Goal: Information Seeking & Learning: Learn about a topic

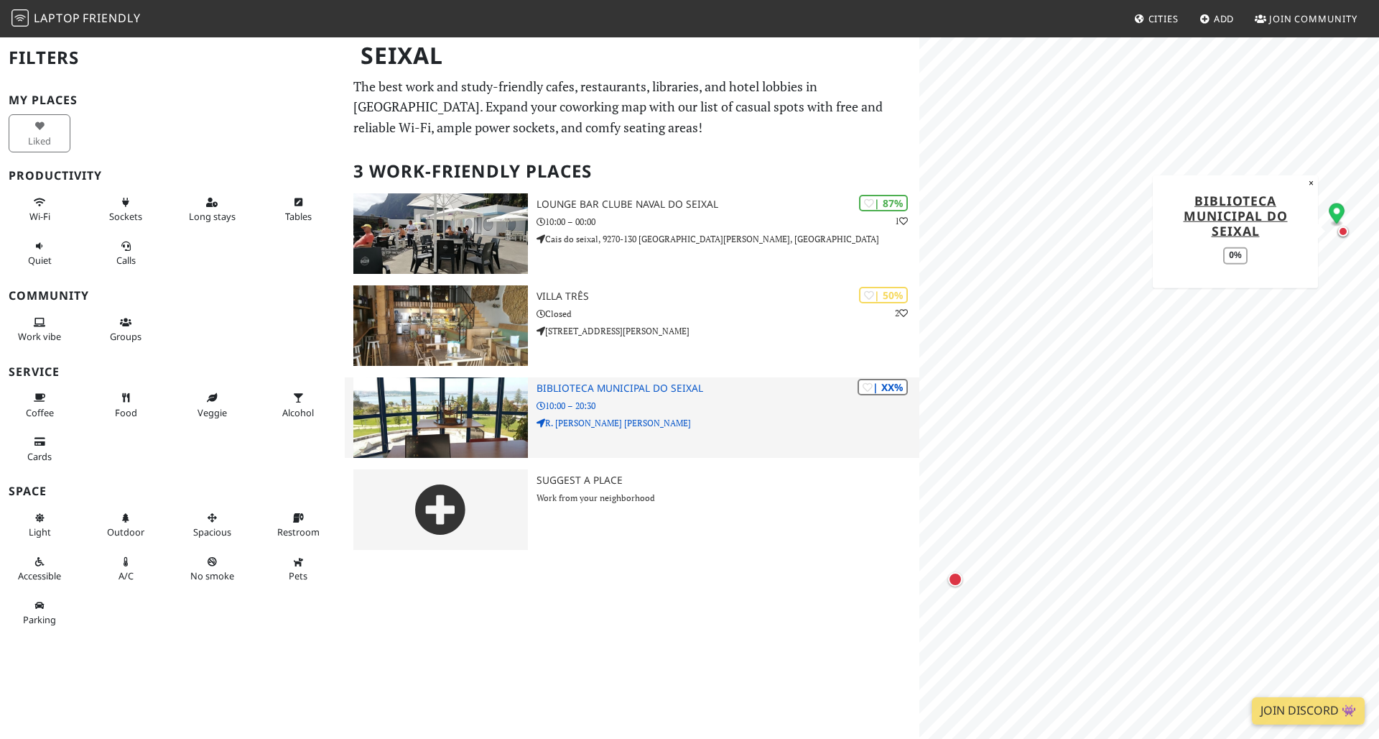
click at [460, 401] on img at bounding box center [440, 417] width 175 height 80
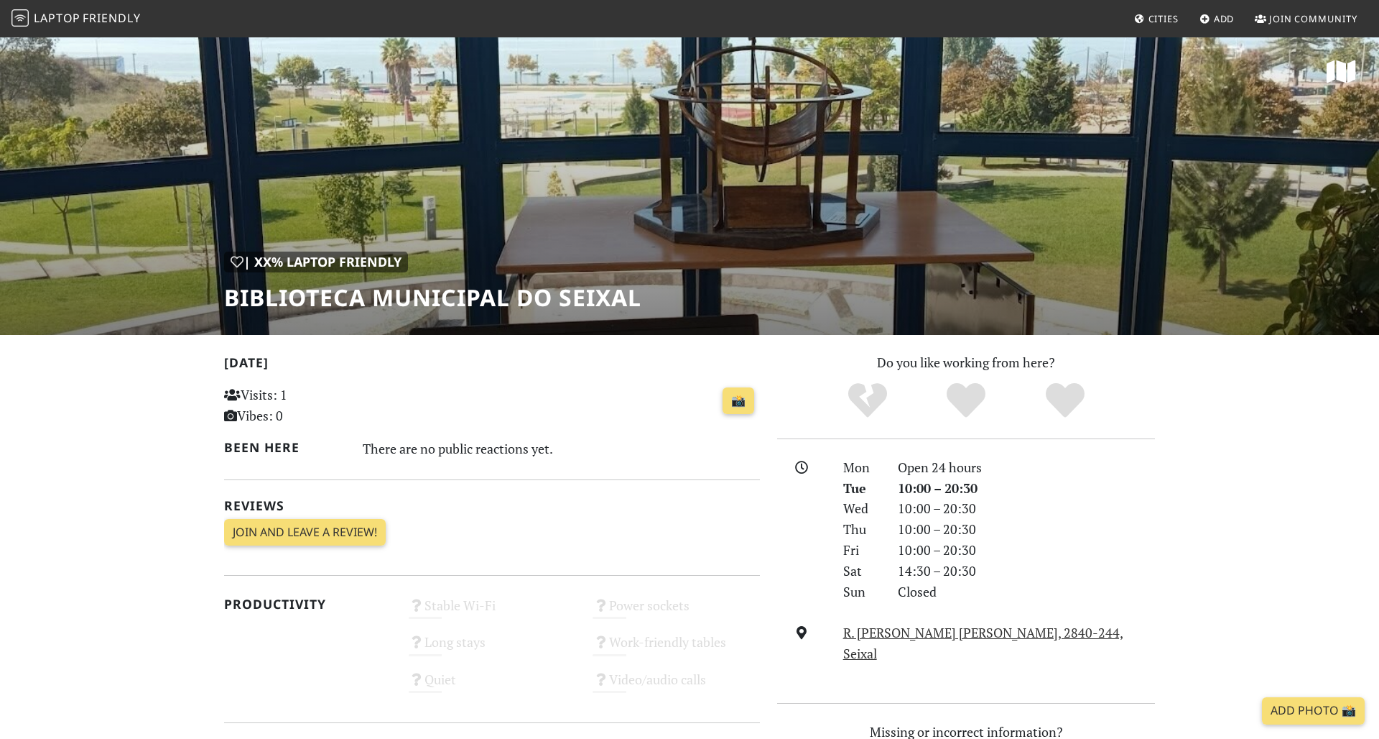
click at [845, 170] on div "| XX% Laptop Friendly Biblioteca Municipal do Seixal" at bounding box center [689, 185] width 1379 height 299
click at [310, 262] on div "| XX% Laptop Friendly" at bounding box center [316, 261] width 184 height 21
click at [68, 19] on span "Laptop" at bounding box center [57, 18] width 47 height 16
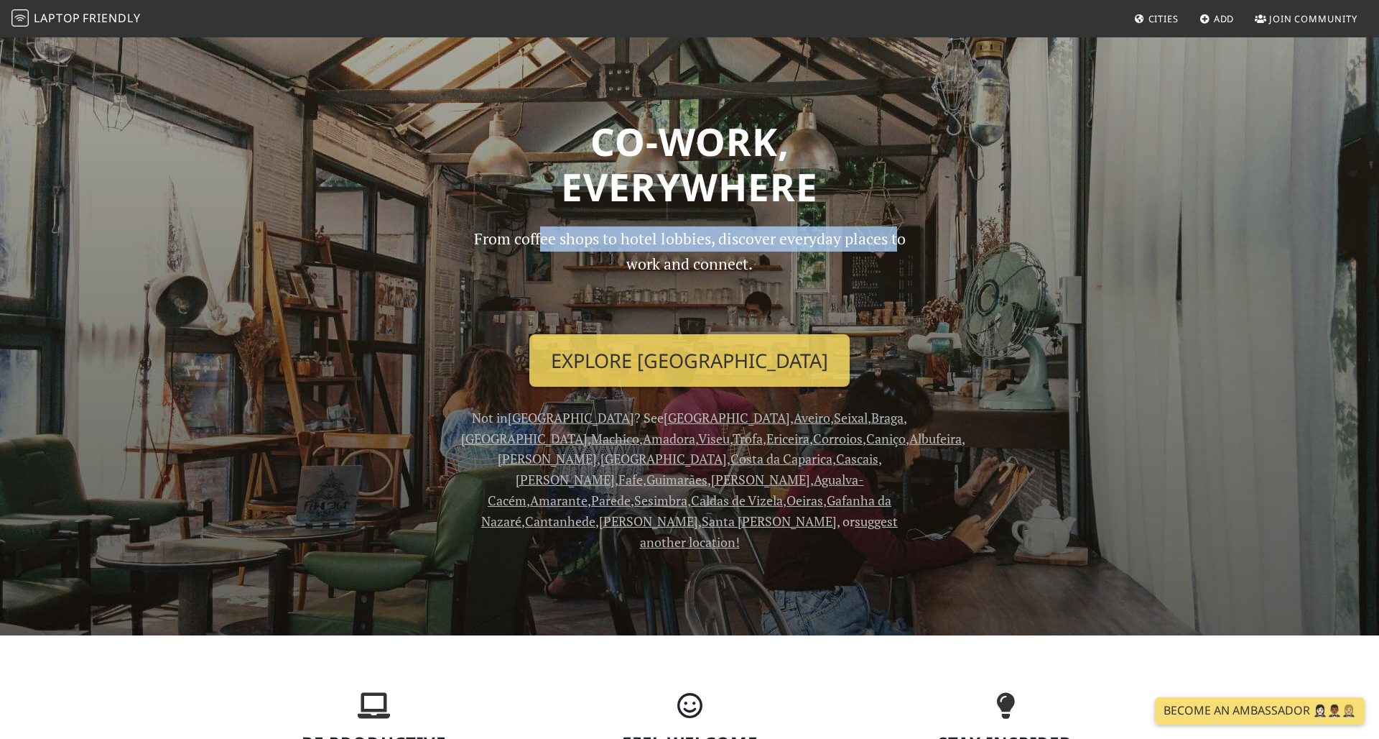
drag, startPoint x: 537, startPoint y: 239, endPoint x: 889, endPoint y: 242, distance: 352.1
click at [889, 242] on p "From coffee shops to hotel lobbies, discover everyday places to work and connec…" at bounding box center [689, 274] width 457 height 96
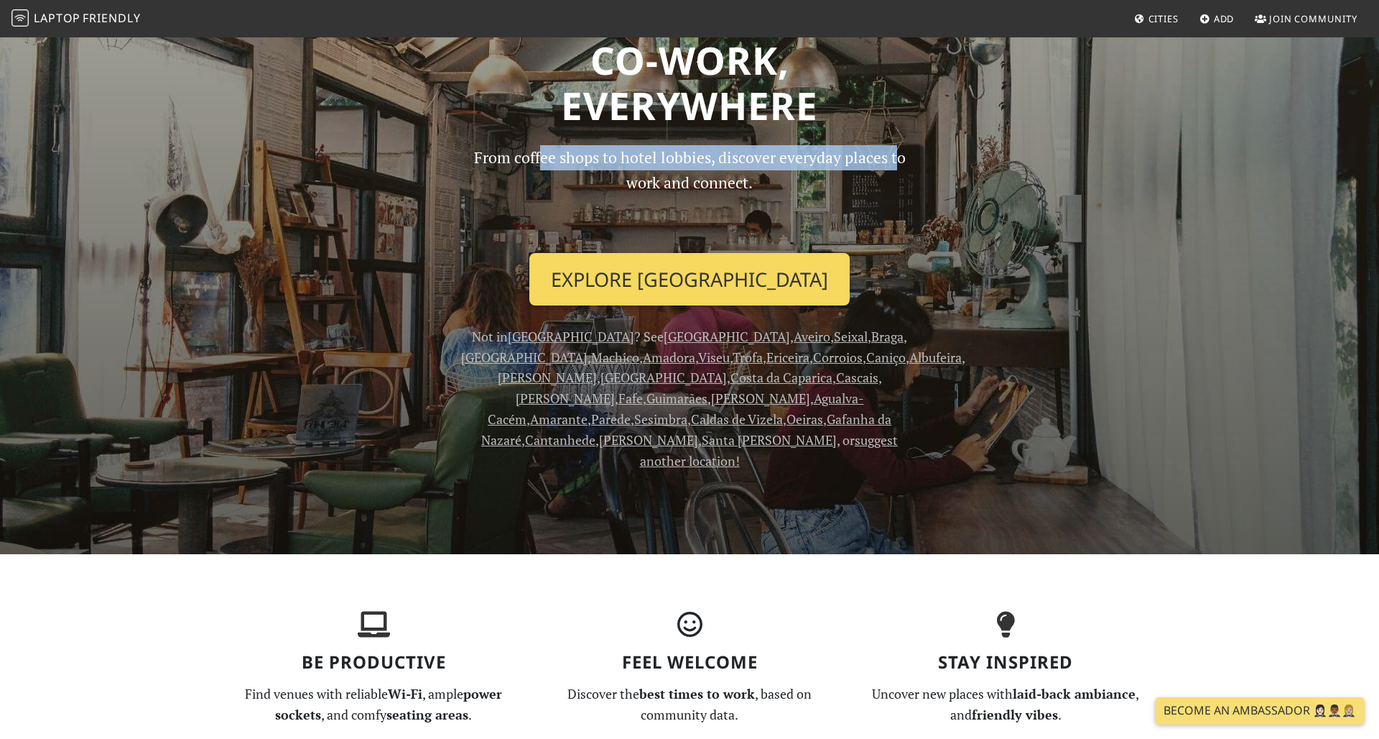
scroll to position [85, 0]
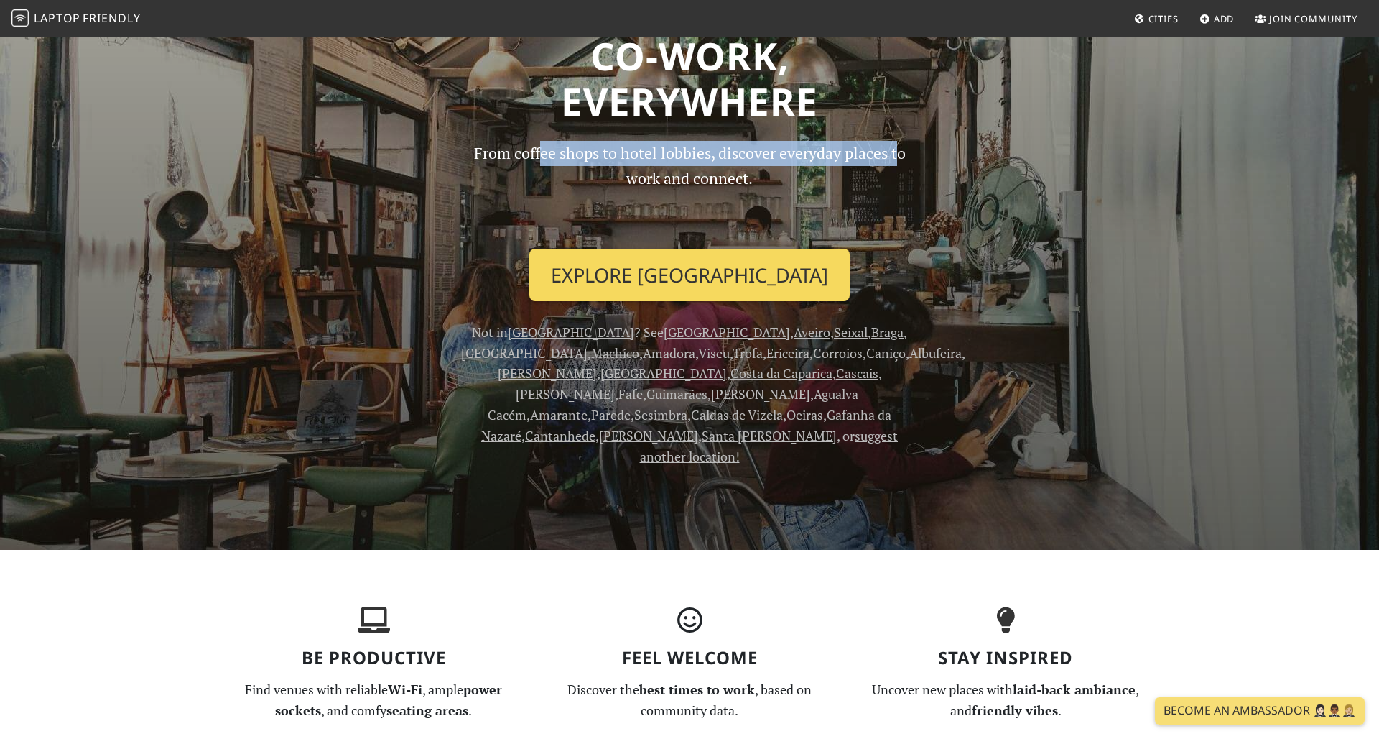
click at [771, 267] on link "Explore Lisbon" at bounding box center [690, 275] width 320 height 53
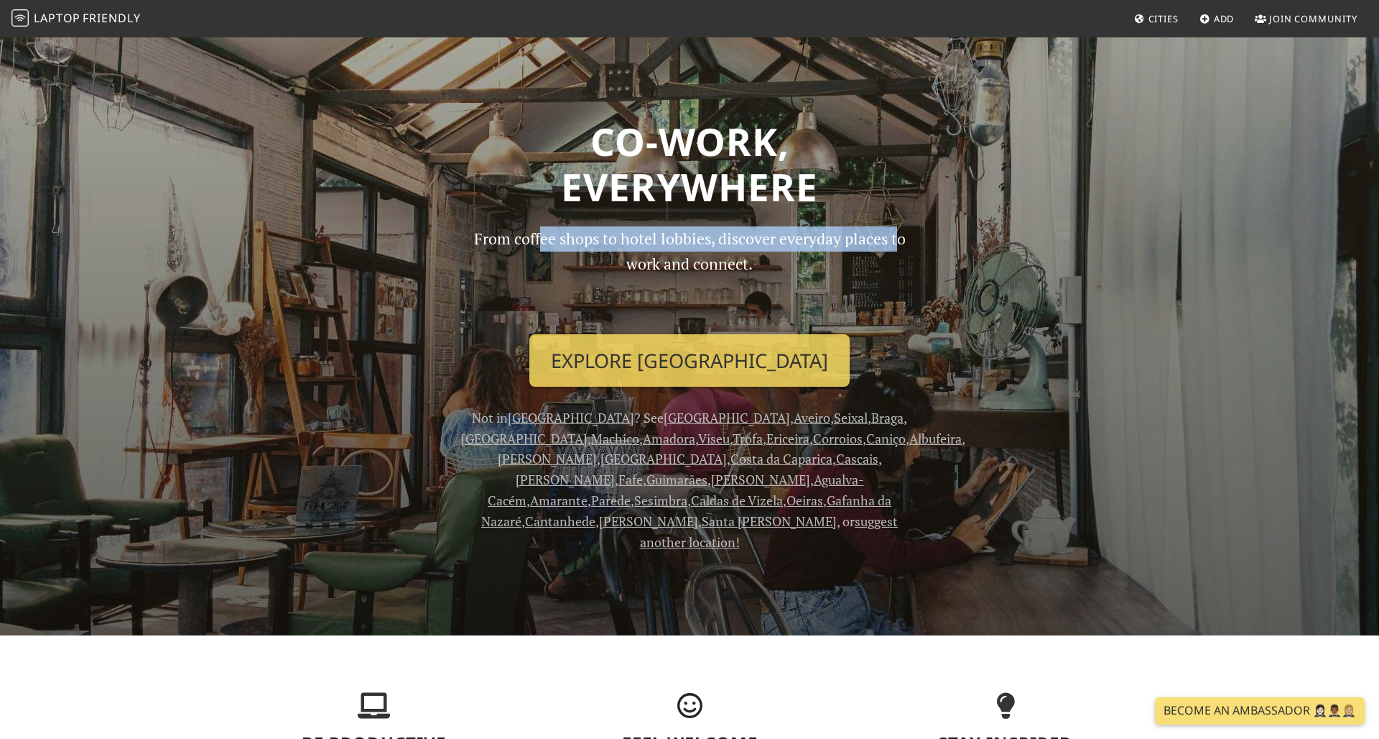
scroll to position [0, 0]
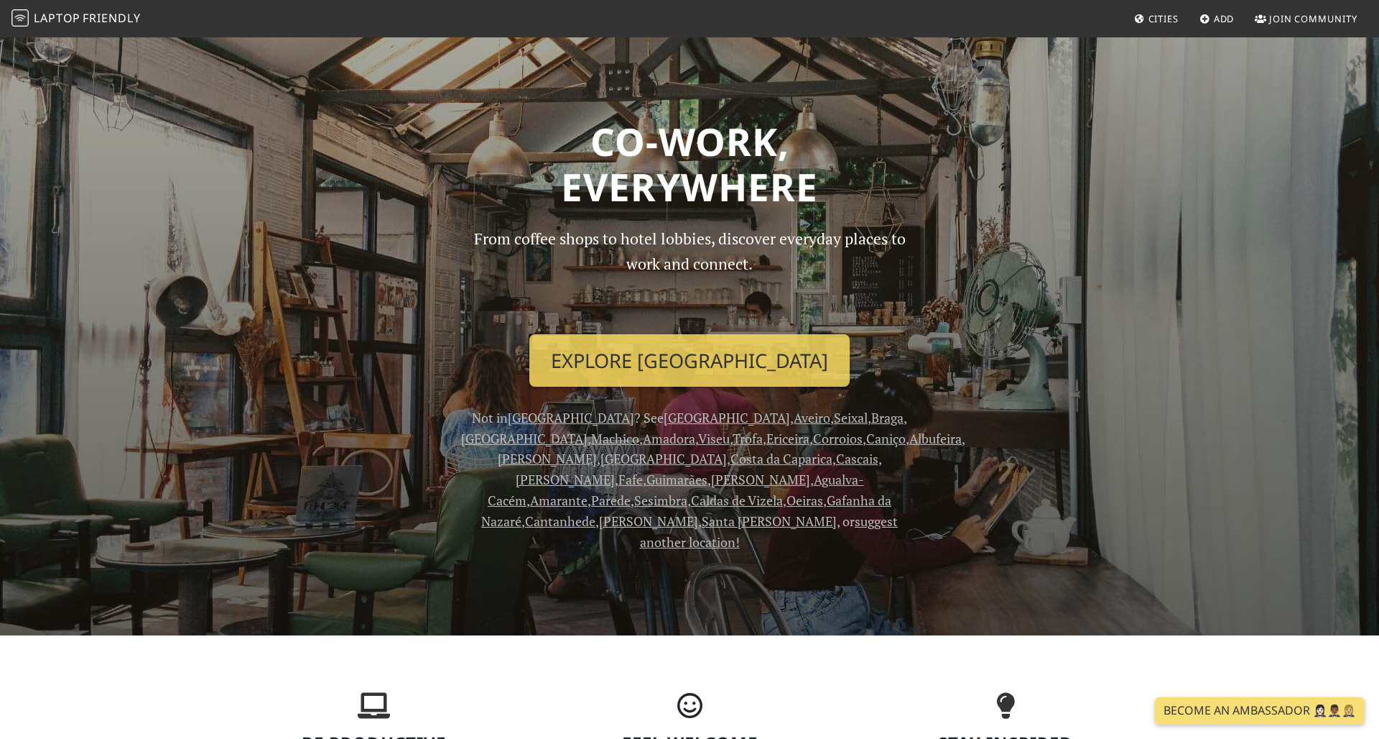
click at [535, 269] on p "From coffee shops to hotel lobbies, discover everyday places to work and connec…" at bounding box center [689, 274] width 457 height 96
click at [834, 417] on link "Seixal" at bounding box center [851, 417] width 34 height 17
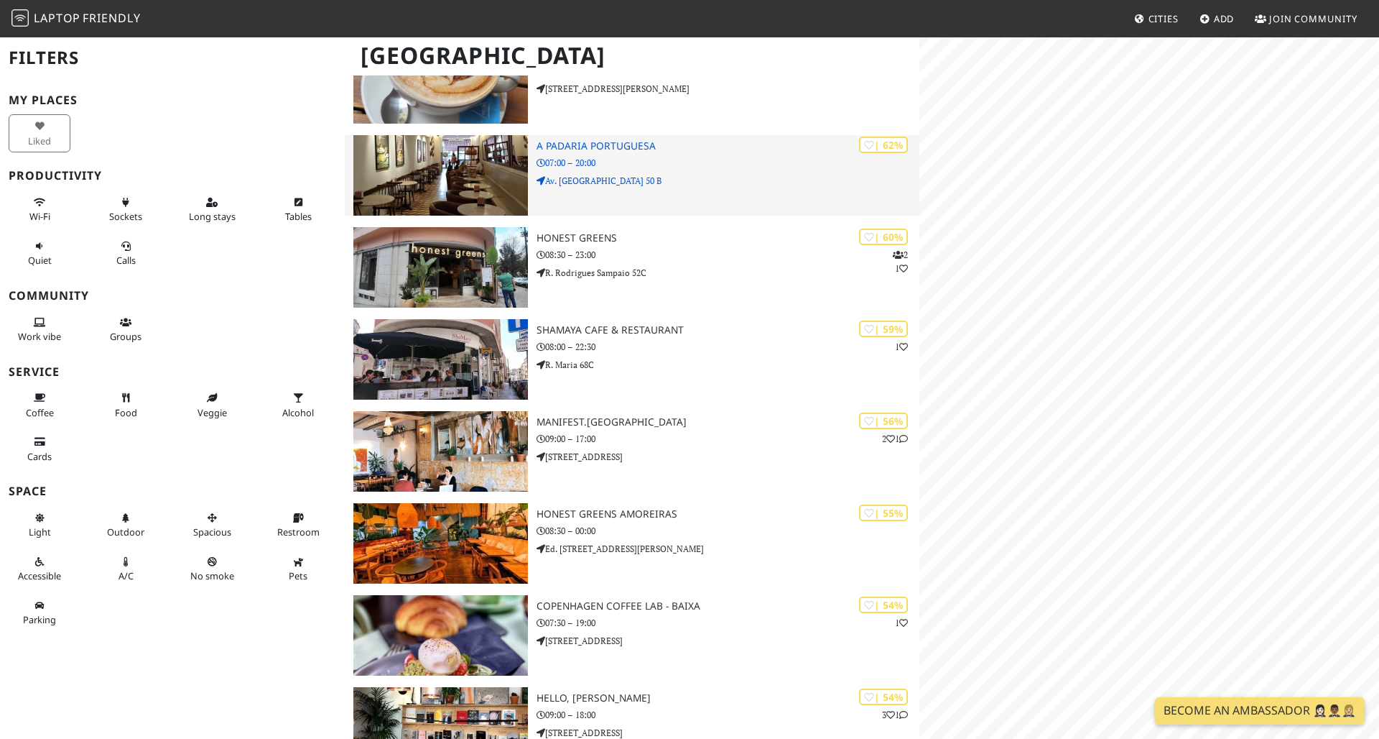
scroll to position [6373, 0]
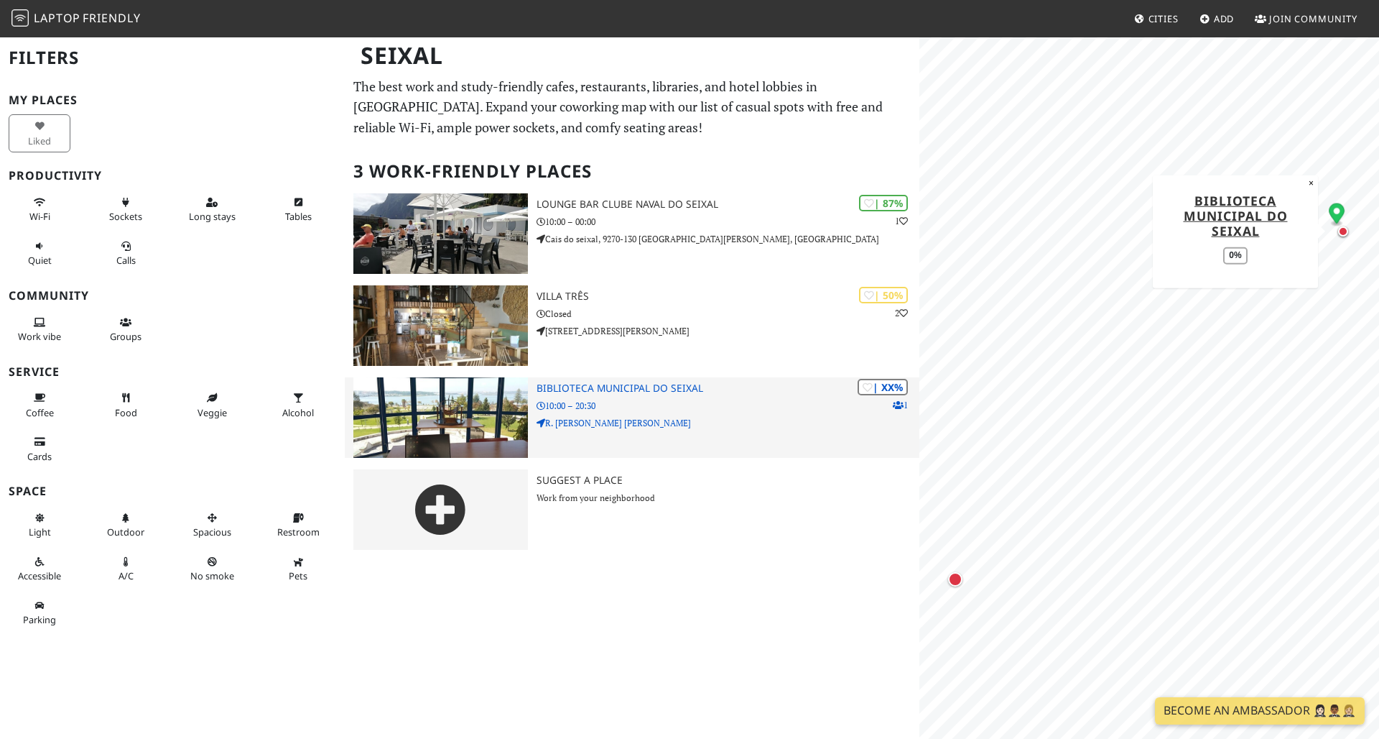
click at [565, 416] on p "R. [PERSON_NAME] [PERSON_NAME]" at bounding box center [728, 423] width 383 height 14
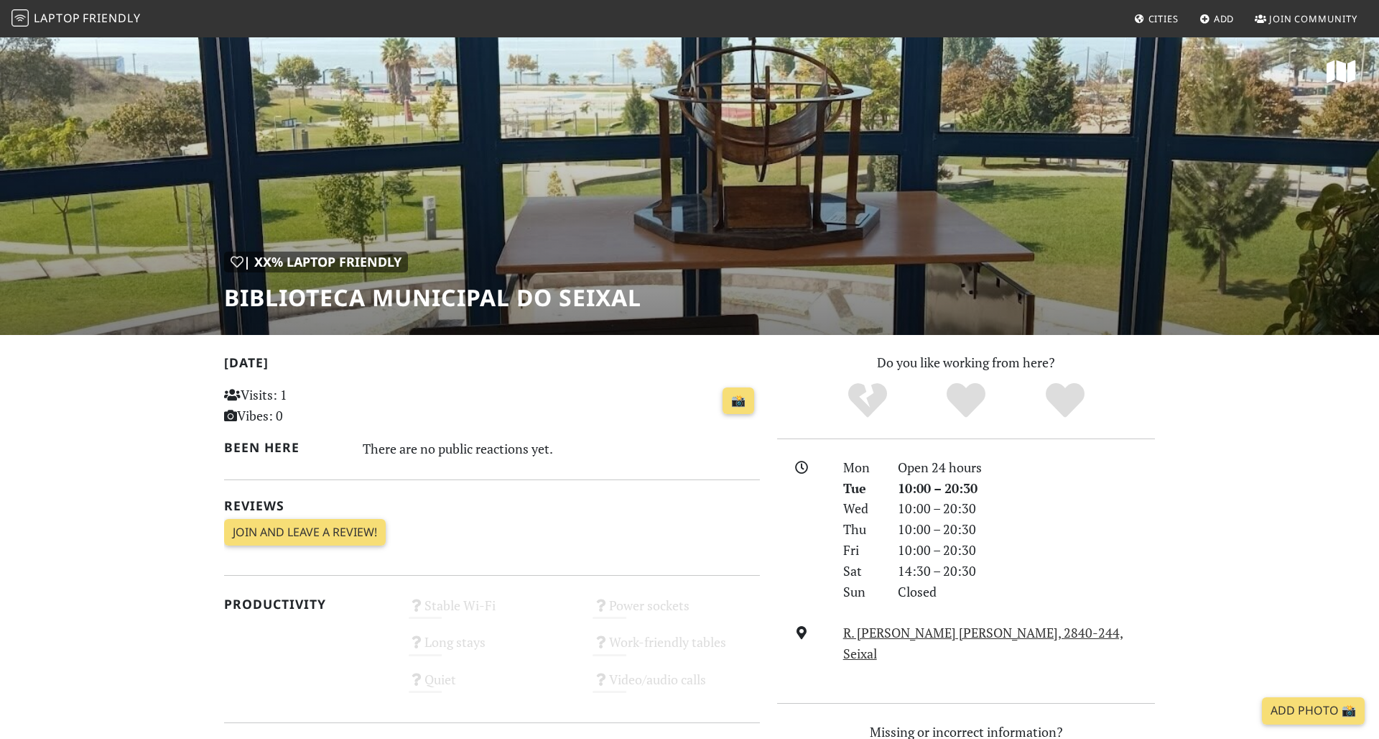
click at [408, 211] on div "| XX% Laptop Friendly Biblioteca Municipal do Seixal" at bounding box center [689, 185] width 1379 height 299
click at [724, 396] on link "📸" at bounding box center [739, 400] width 32 height 27
